Goal: Manage account settings

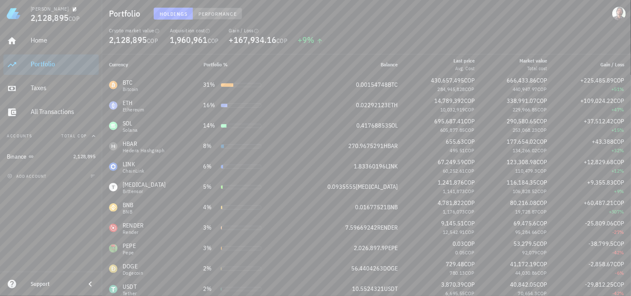
click at [215, 12] on span "Performance" at bounding box center [217, 14] width 39 height 6
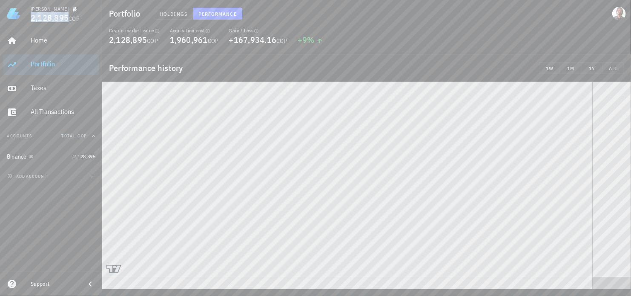
click at [58, 17] on span "2,128,895" at bounding box center [50, 17] width 38 height 11
click at [341, 20] on div "Holdings Performance" at bounding box center [290, 14] width 282 height 22
click at [166, 14] on span "Holdings" at bounding box center [173, 14] width 28 height 6
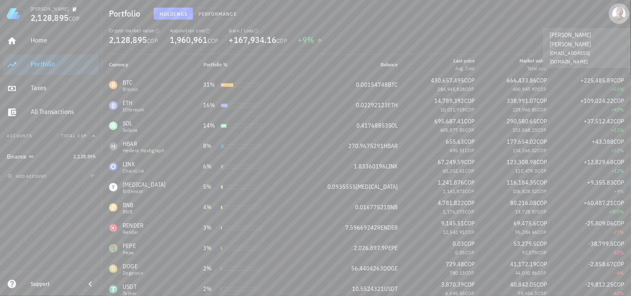
click at [625, 12] on div "avatar" at bounding box center [619, 14] width 14 height 14
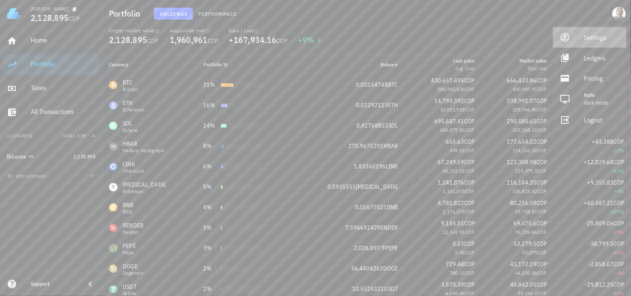
click at [596, 39] on div "Settings" at bounding box center [601, 37] width 36 height 17
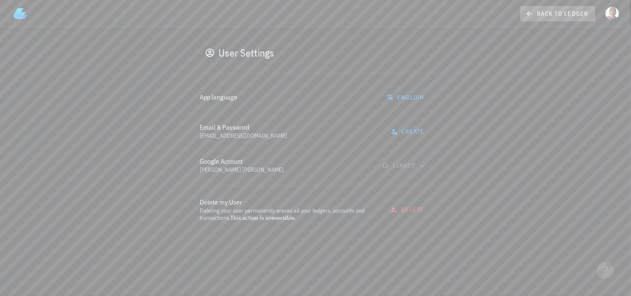
click at [534, 16] on span "back to ledger" at bounding box center [557, 14] width 61 height 8
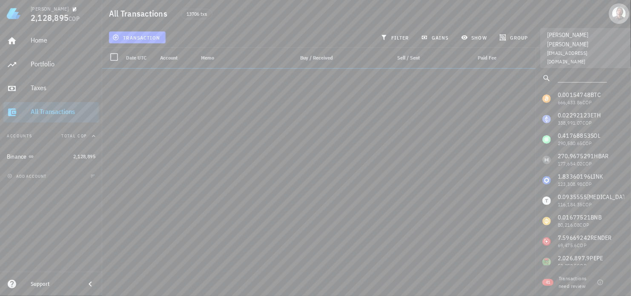
click at [621, 15] on div "avatar" at bounding box center [619, 14] width 14 height 14
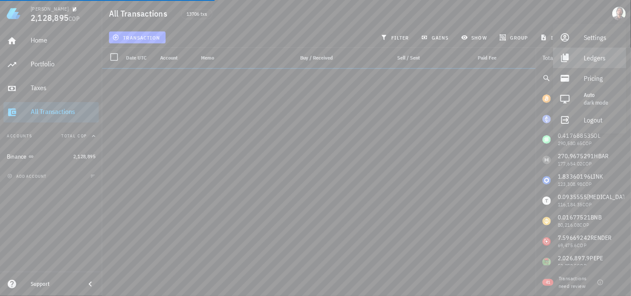
click at [600, 65] on div "Ledgers" at bounding box center [601, 57] width 36 height 17
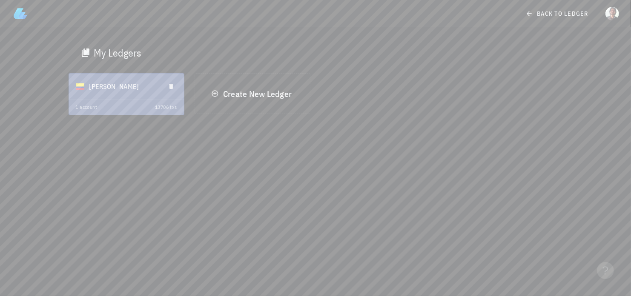
click at [109, 89] on div "[PERSON_NAME]" at bounding box center [123, 86] width 69 height 22
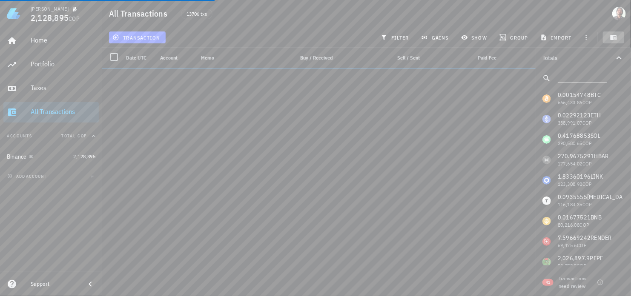
click at [611, 38] on icon "button" at bounding box center [613, 37] width 6 height 5
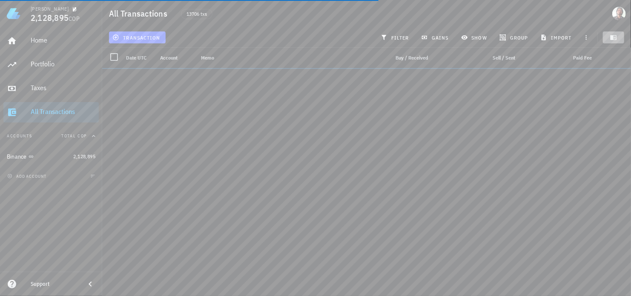
click at [611, 38] on icon "button" at bounding box center [613, 37] width 6 height 5
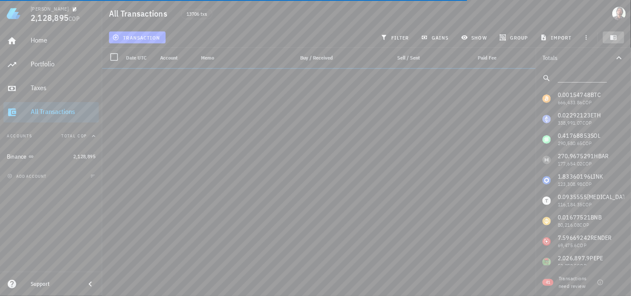
click at [611, 38] on icon "button" at bounding box center [613, 37] width 6 height 5
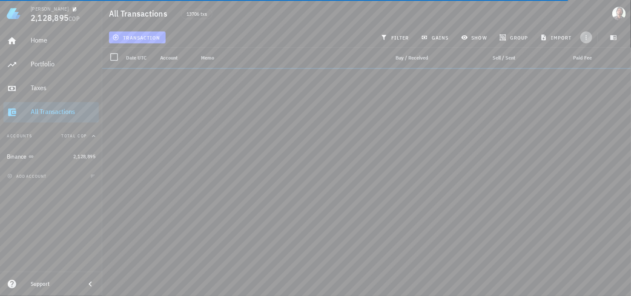
click at [585, 37] on icon "button" at bounding box center [586, 37] width 7 height 7
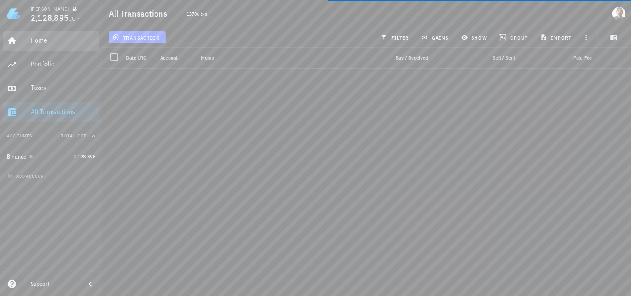
click at [56, 42] on div "Home" at bounding box center [63, 40] width 65 height 8
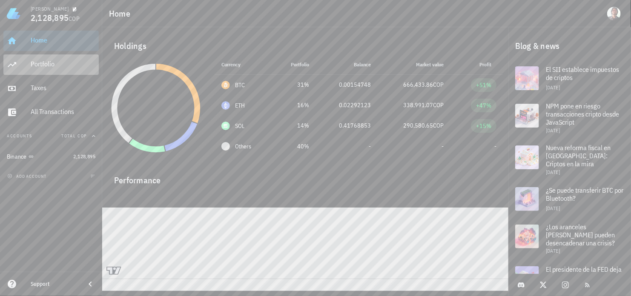
click at [40, 61] on div "Portfolio" at bounding box center [63, 64] width 65 height 8
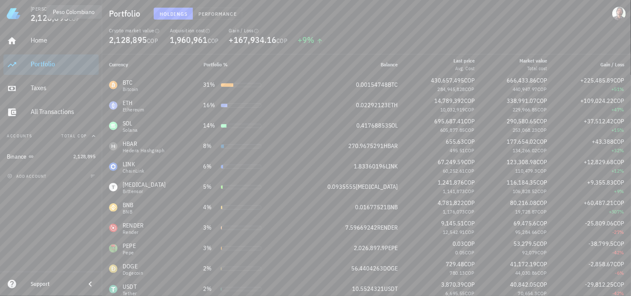
click at [71, 17] on span "COP" at bounding box center [74, 19] width 11 height 8
click at [73, 9] on icon "button" at bounding box center [75, 9] width 4 height 4
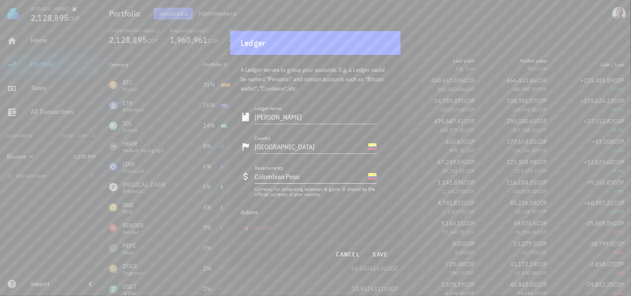
click at [301, 176] on input "Base currency" at bounding box center [332, 177] width 67 height 14
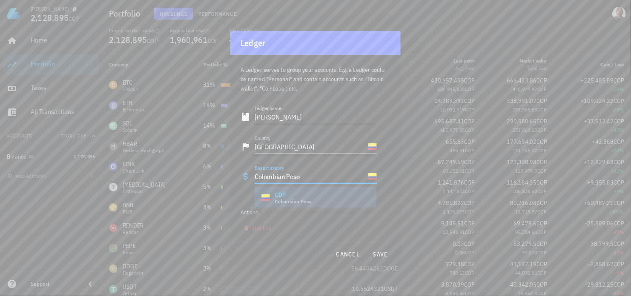
click at [296, 196] on div "COP" at bounding box center [293, 195] width 37 height 9
click at [459, 50] on div at bounding box center [315, 148] width 631 height 296
click at [414, 41] on div at bounding box center [315, 148] width 631 height 296
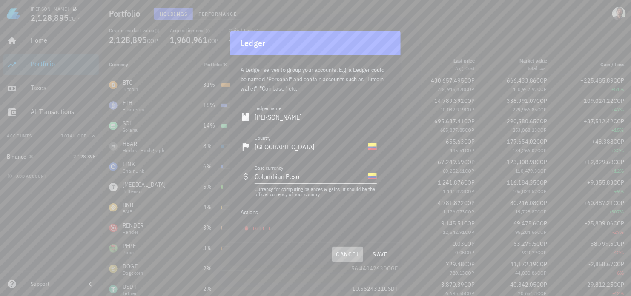
click at [352, 251] on span "cancel" at bounding box center [347, 255] width 24 height 8
